Goal: Transaction & Acquisition: Subscribe to service/newsletter

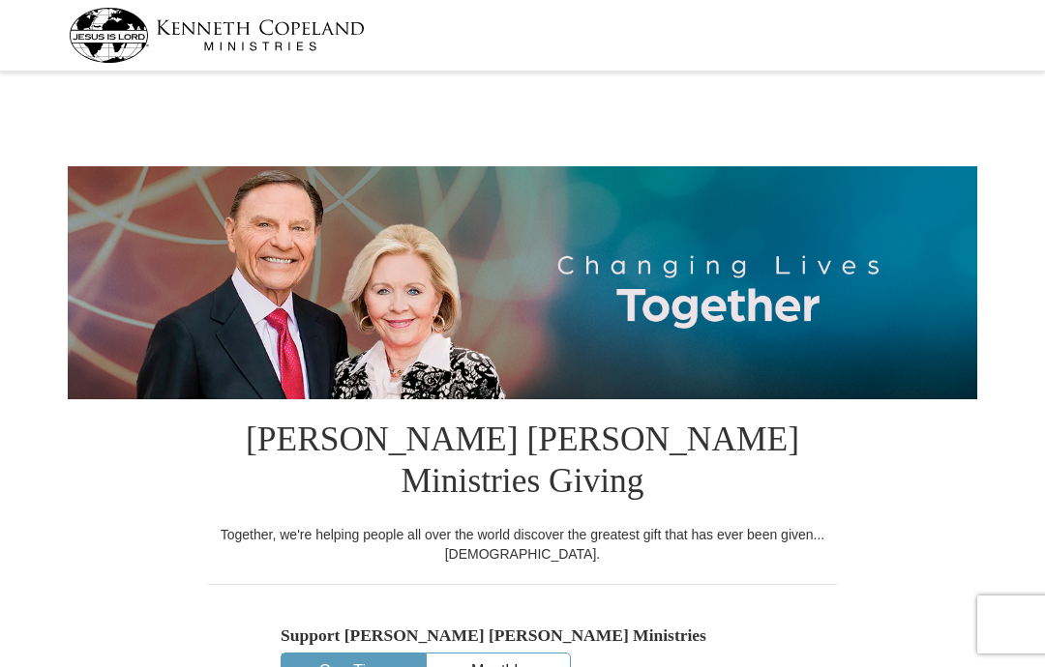
select select "NC"
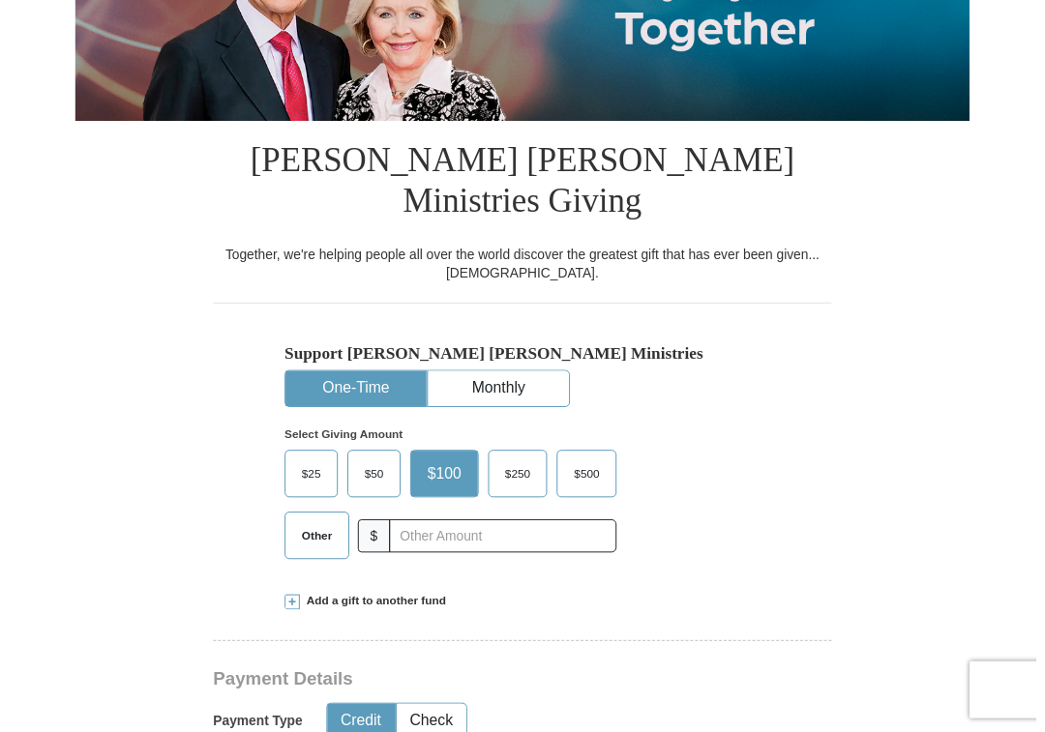
scroll to position [352, 0]
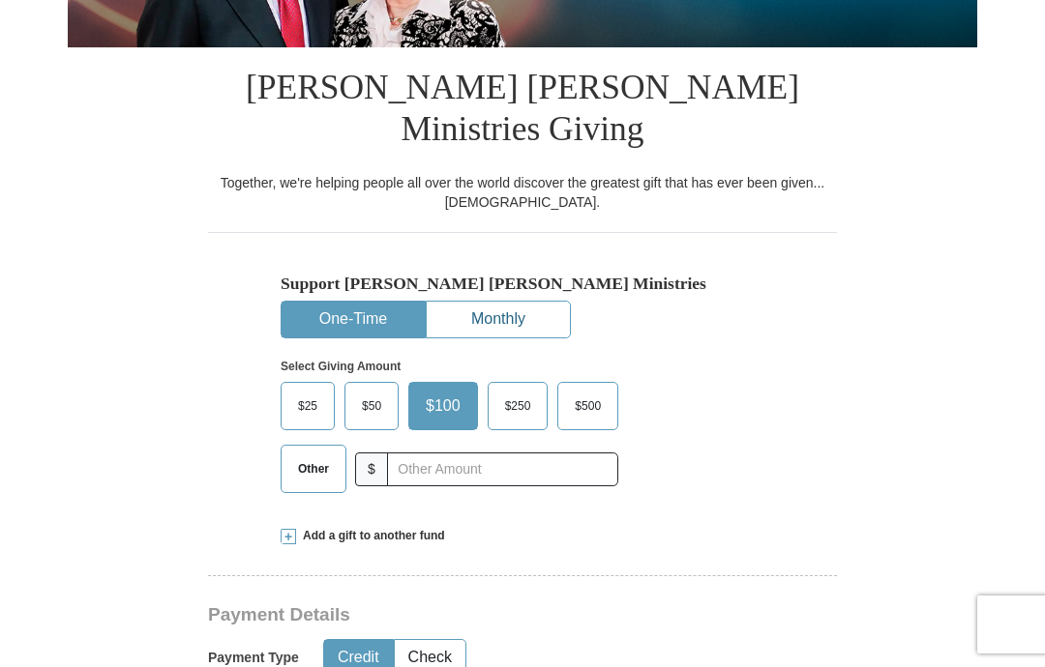
click at [499, 302] on button "Monthly" at bounding box center [498, 320] width 143 height 36
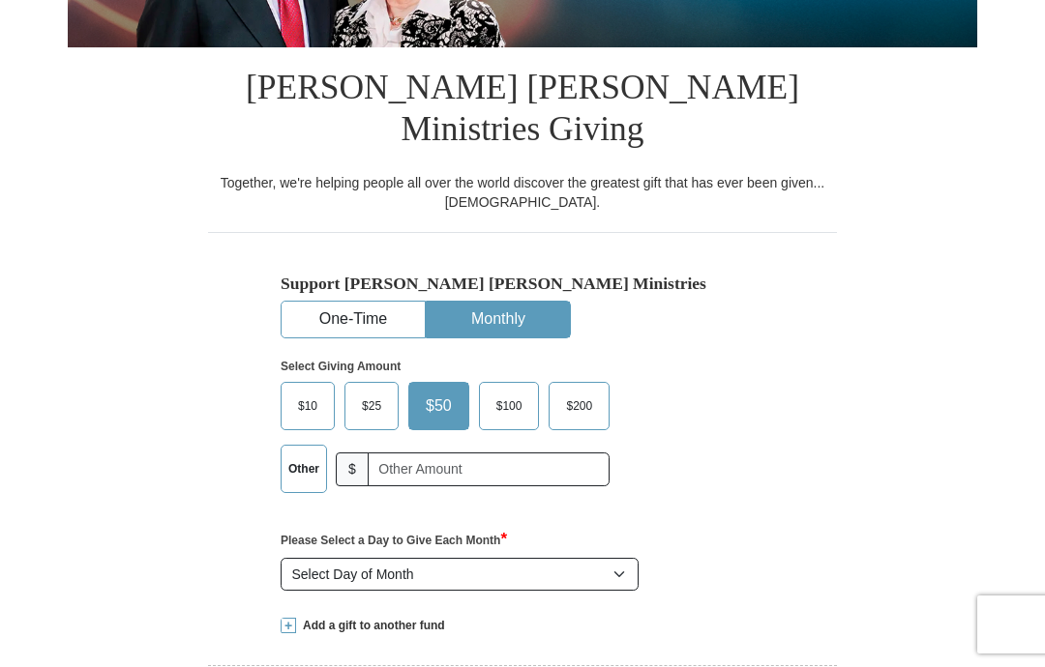
click at [371, 392] on span "$25" at bounding box center [371, 406] width 39 height 29
click at [0, 0] on input "$25" at bounding box center [0, 0] width 0 height 0
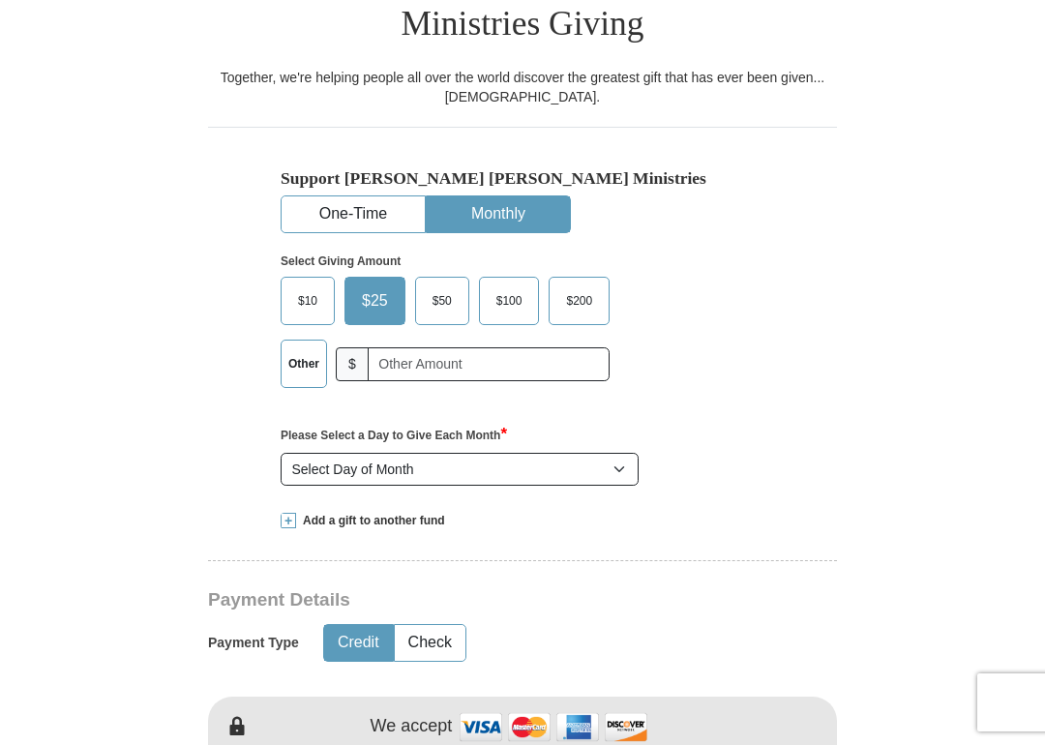
scroll to position [465, 0]
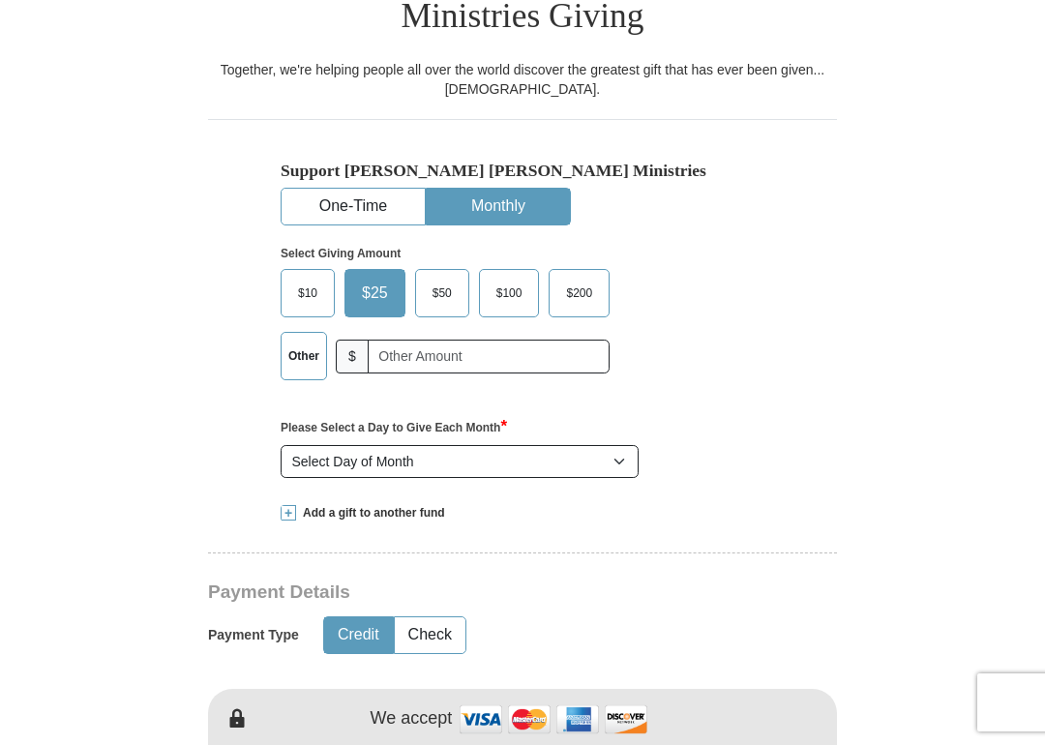
click at [617, 445] on select "Select Day of Month 1 2 3 4 5 6 7 8 9 10 11 12 13 14 15 16 17 18 19 20 21 22 23…" at bounding box center [459, 461] width 358 height 33
select select "4"
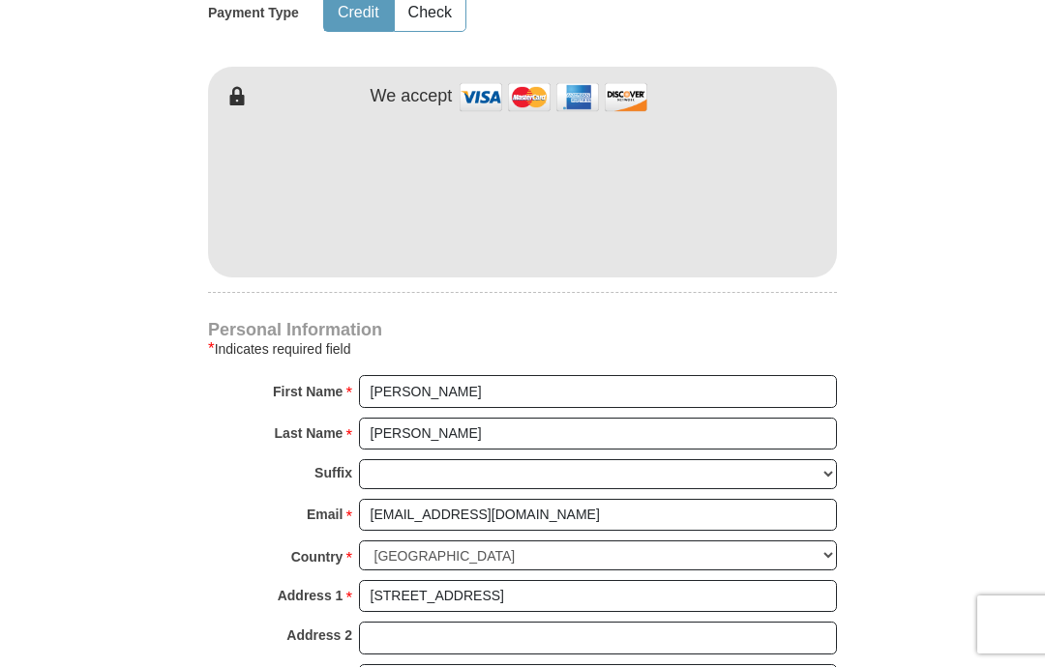
scroll to position [1086, 0]
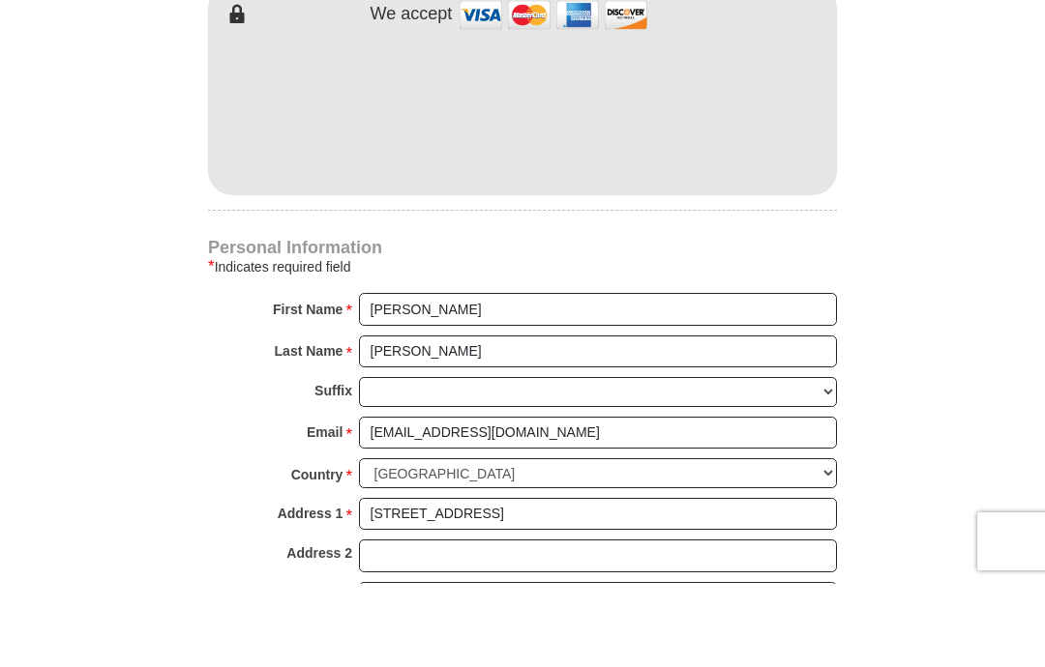
click at [908, 145] on form "Kenneth Copeland Ministries Giving Together, we're helping people all over the …" at bounding box center [522, 129] width 909 height 2276
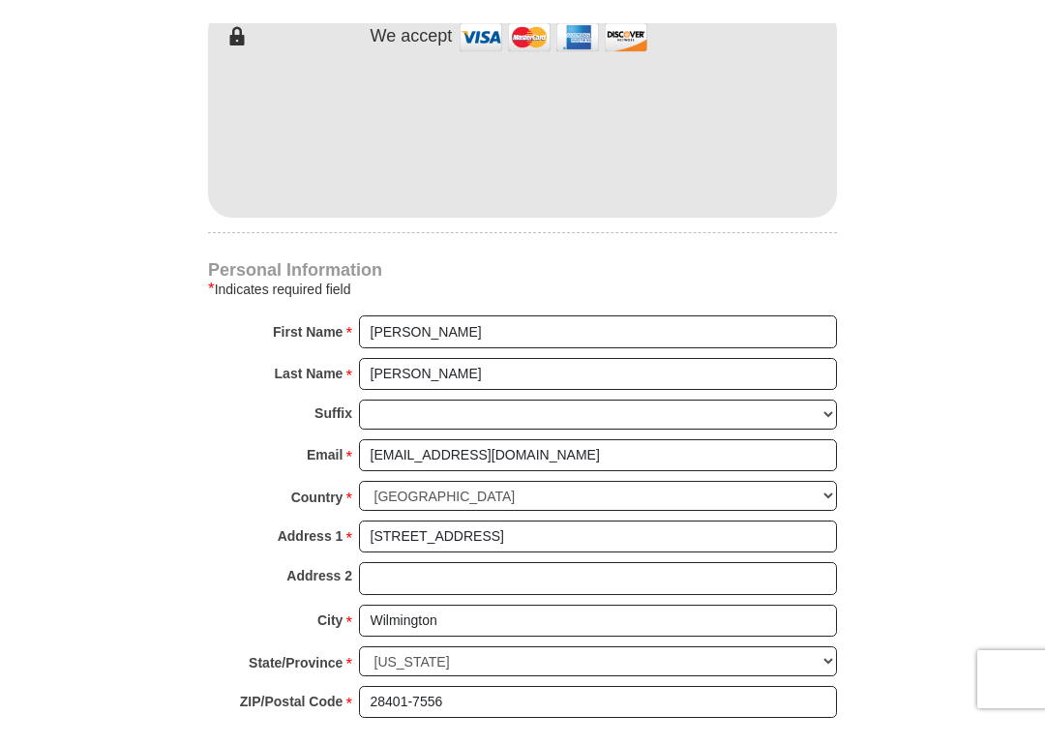
scroll to position [1144, 0]
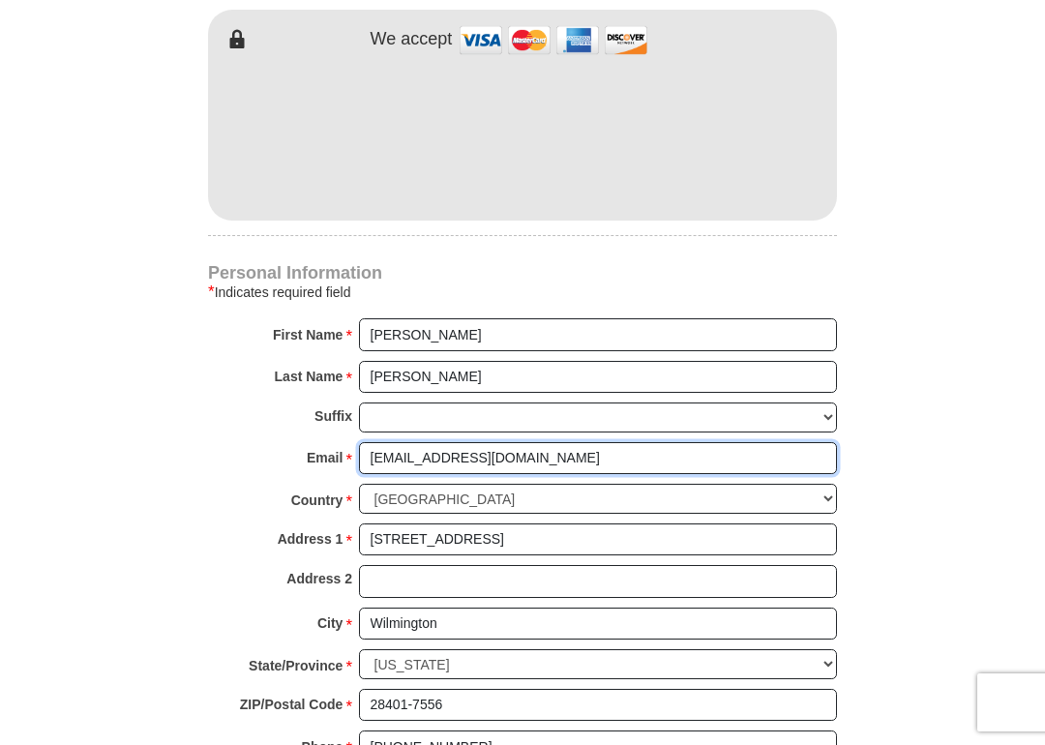
click at [574, 442] on input "alwilliams49@yahoo.com" at bounding box center [598, 458] width 478 height 33
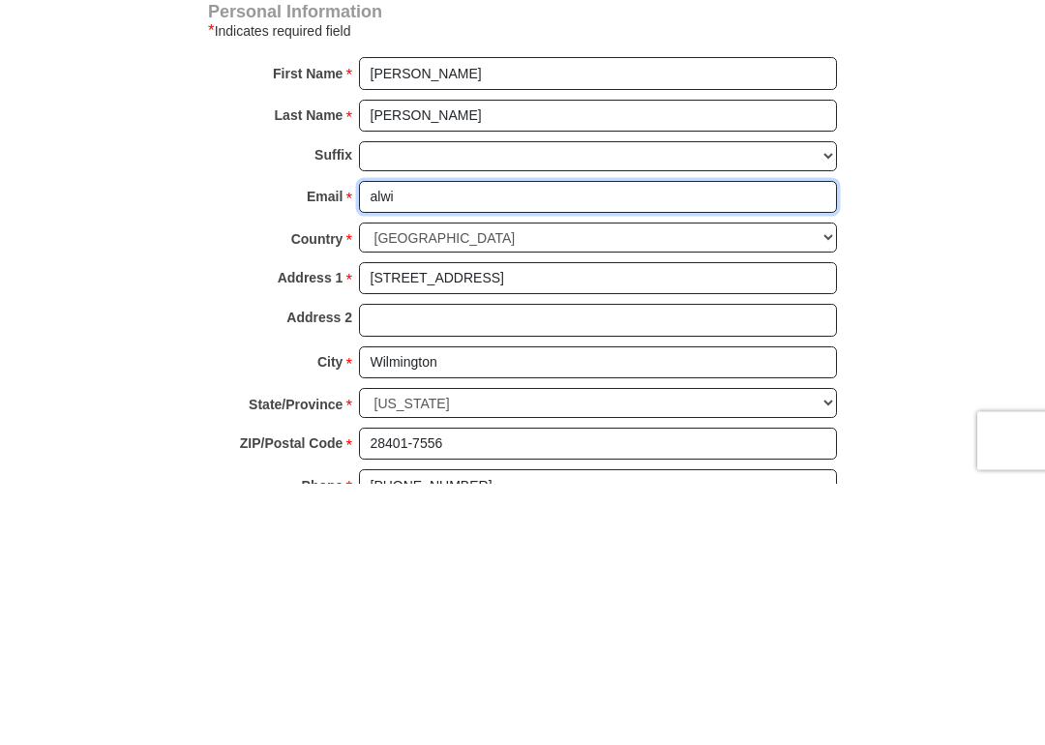
type input "alw"
select select "1"
type input "alw482000@yahoo.com"
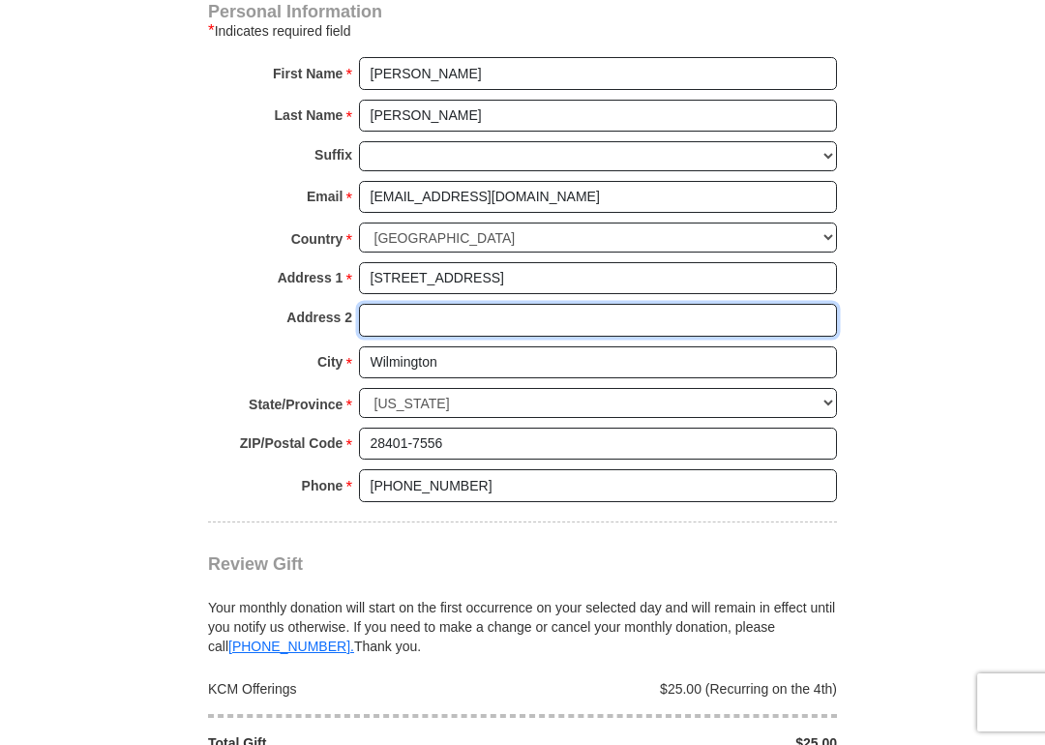
type input "APT 3"
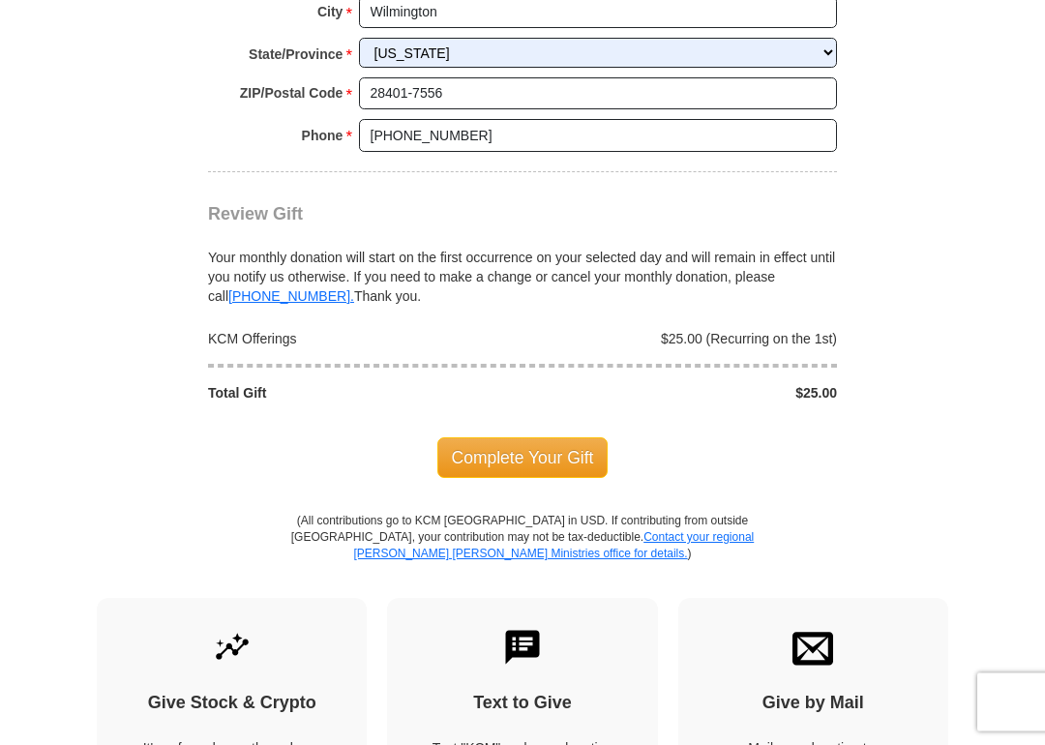
scroll to position [1755, 0]
click at [533, 437] on span "Complete Your Gift" at bounding box center [522, 457] width 171 height 41
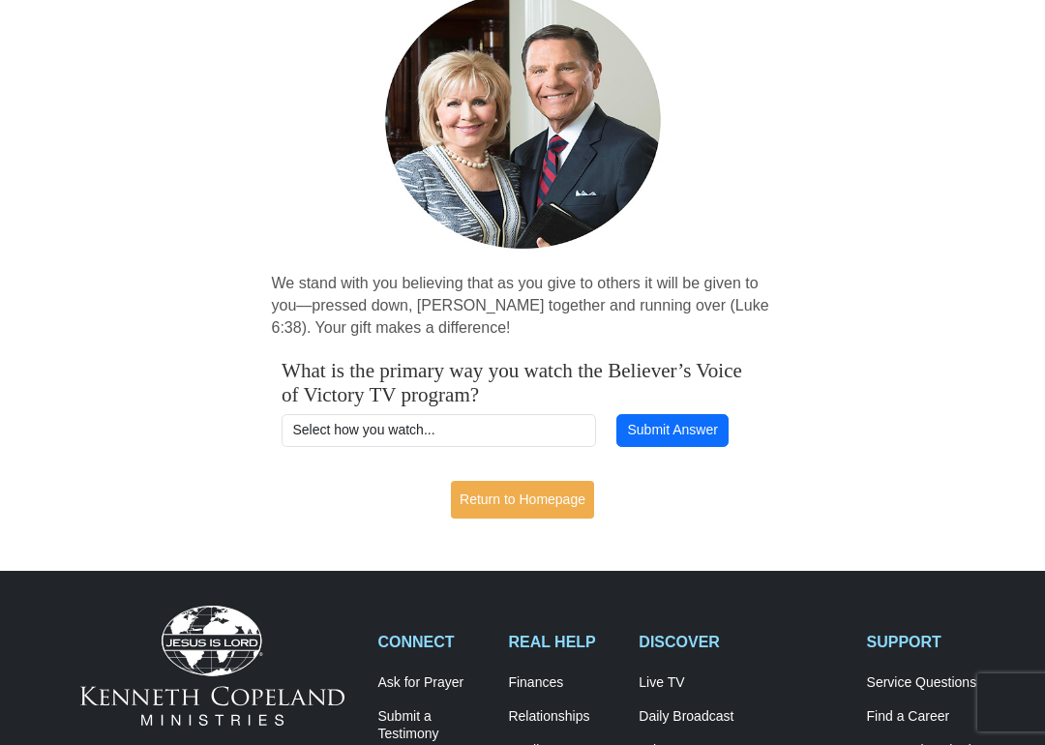
scroll to position [170, 0]
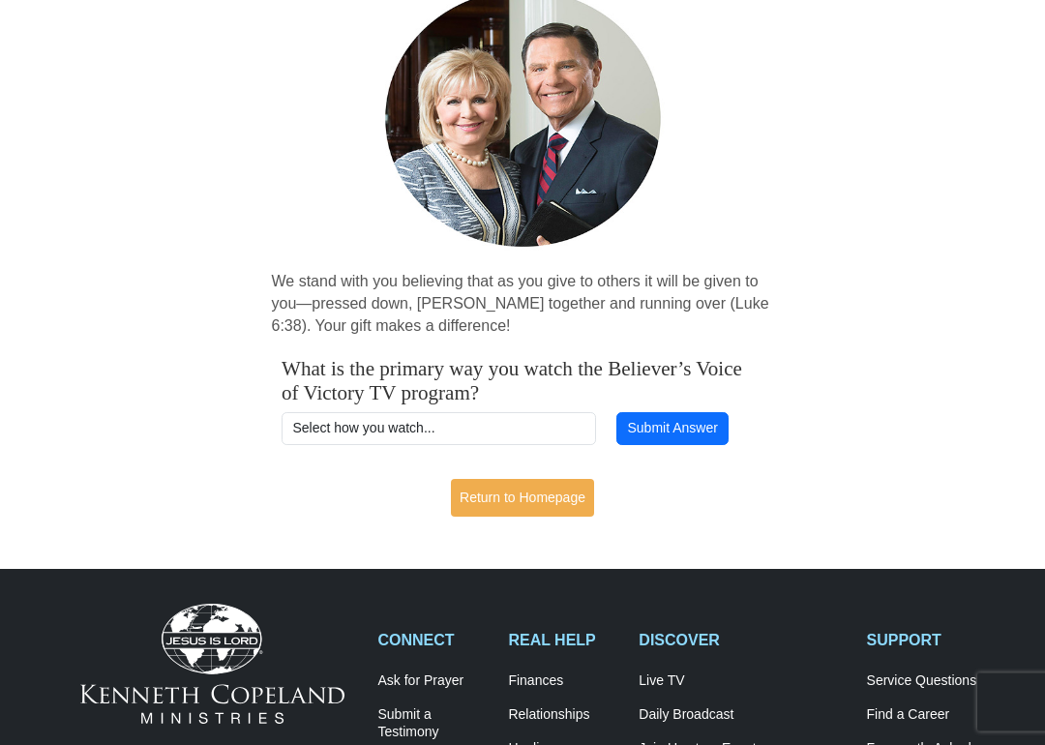
click at [912, 437] on div "Thank you! We stand with you believing that as you give to others it will be gi…" at bounding box center [522, 219] width 1045 height 624
click at [507, 435] on select "Select how you watch... Daystar Morning Daystar Evening KCM.org GoVictory.com V…" at bounding box center [438, 429] width 314 height 33
select select "YOUTUBE"
click at [689, 441] on button "Submit Answer" at bounding box center [672, 428] width 112 height 33
